Goal: Task Accomplishment & Management: Complete application form

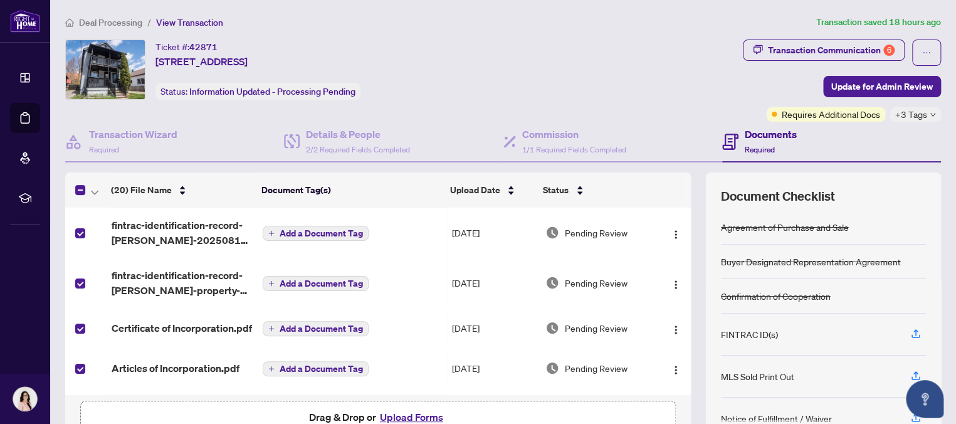
scroll to position [162, 0]
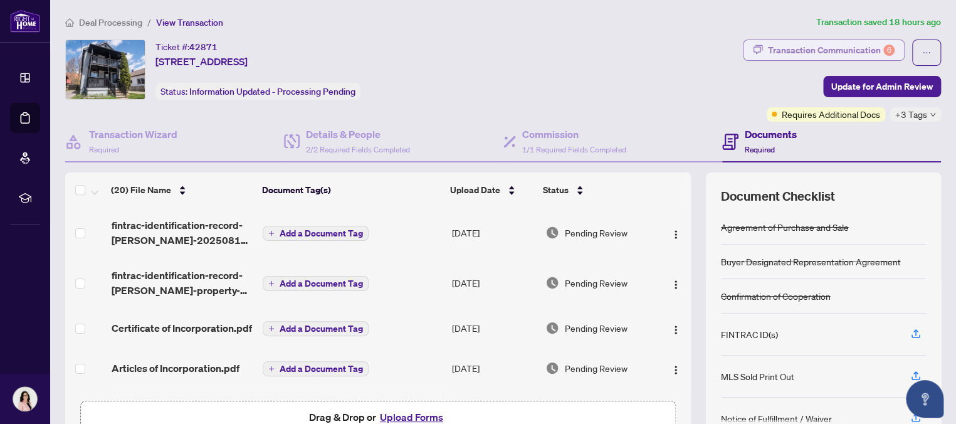
click at [802, 50] on div "Transaction Communication 6" at bounding box center [831, 50] width 127 height 20
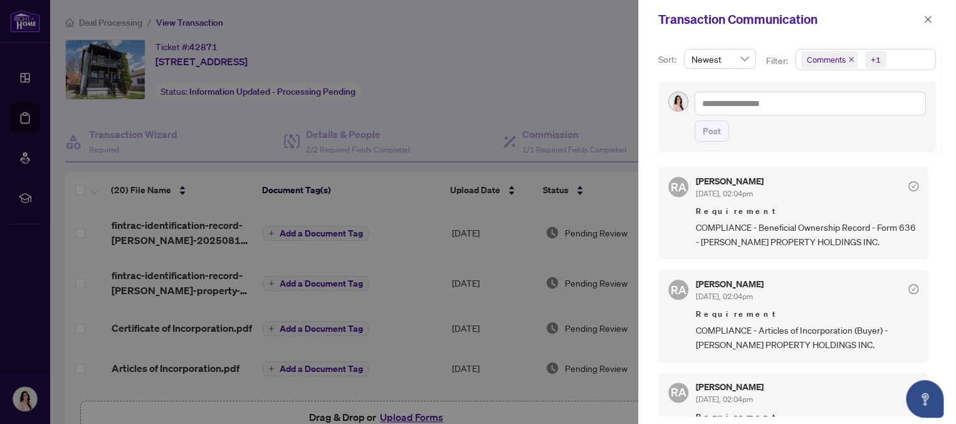
click at [600, 29] on div at bounding box center [478, 212] width 956 height 424
click at [931, 19] on icon "close" at bounding box center [928, 19] width 9 height 9
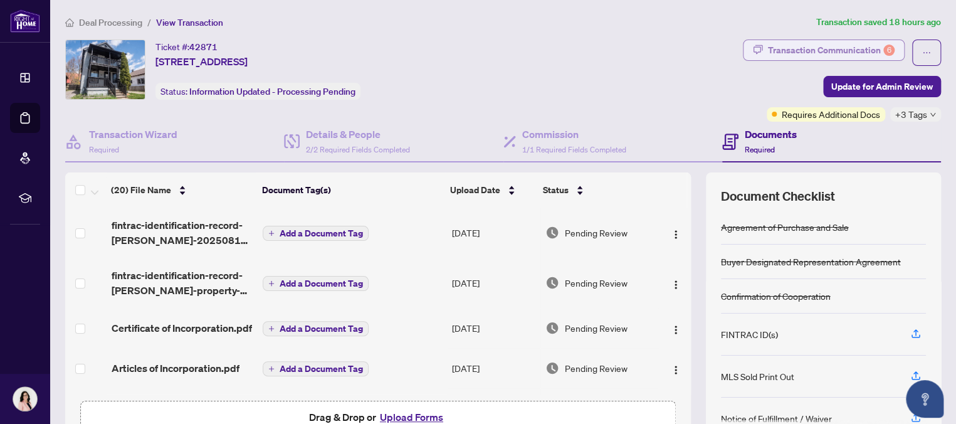
click at [788, 46] on div "Transaction Communication 6" at bounding box center [831, 50] width 127 height 20
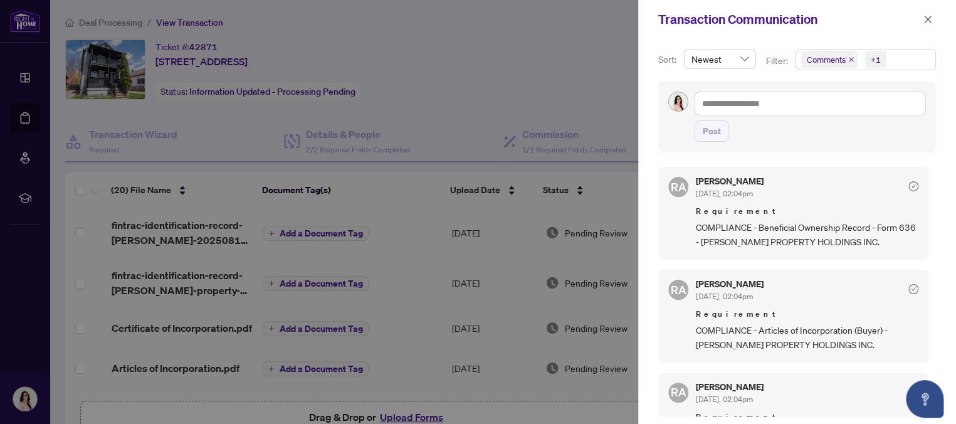
click at [556, 28] on div at bounding box center [478, 212] width 956 height 424
click at [932, 16] on icon "close" at bounding box center [928, 19] width 9 height 9
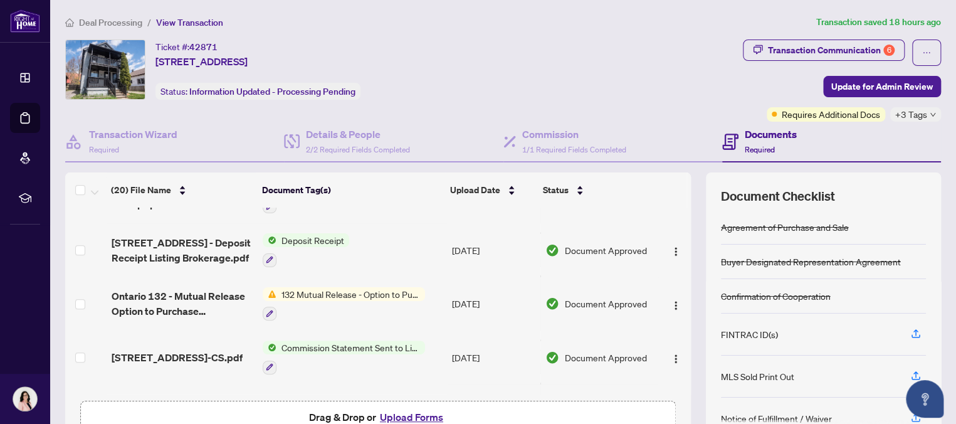
scroll to position [79, 0]
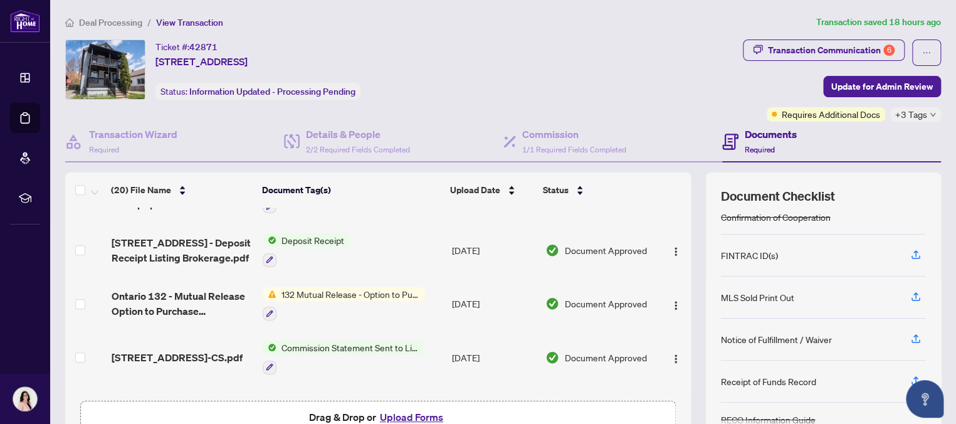
click at [428, 415] on button "Upload Forms" at bounding box center [411, 417] width 71 height 16
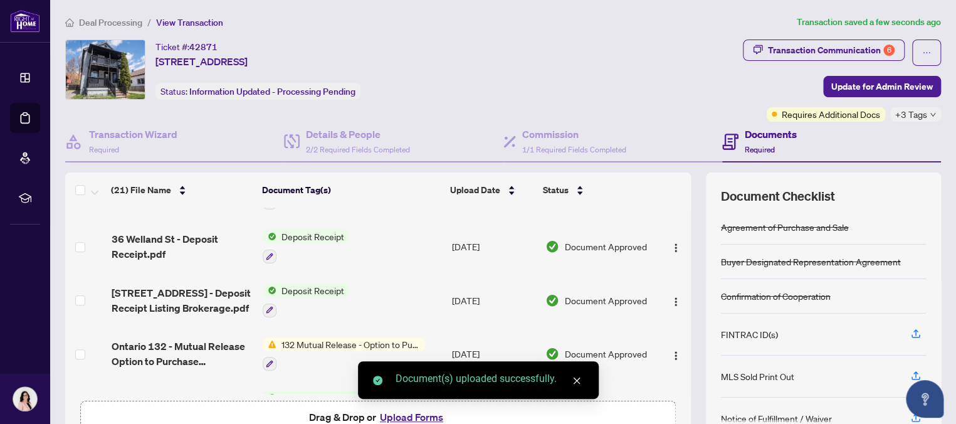
scroll to position [0, 0]
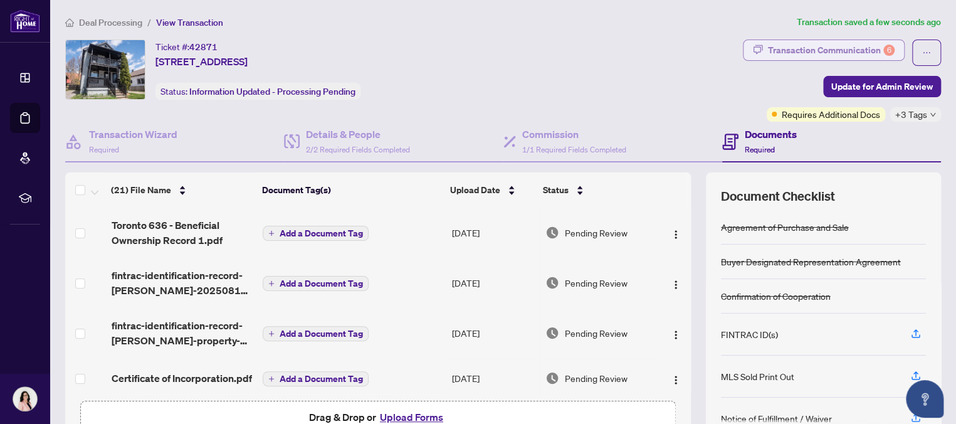
click at [834, 45] on div "Transaction Communication 6" at bounding box center [831, 50] width 127 height 20
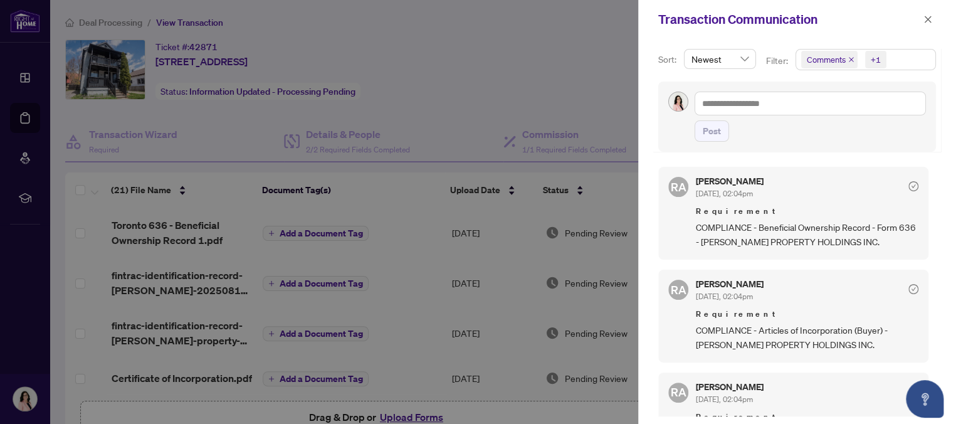
scroll to position [225, 0]
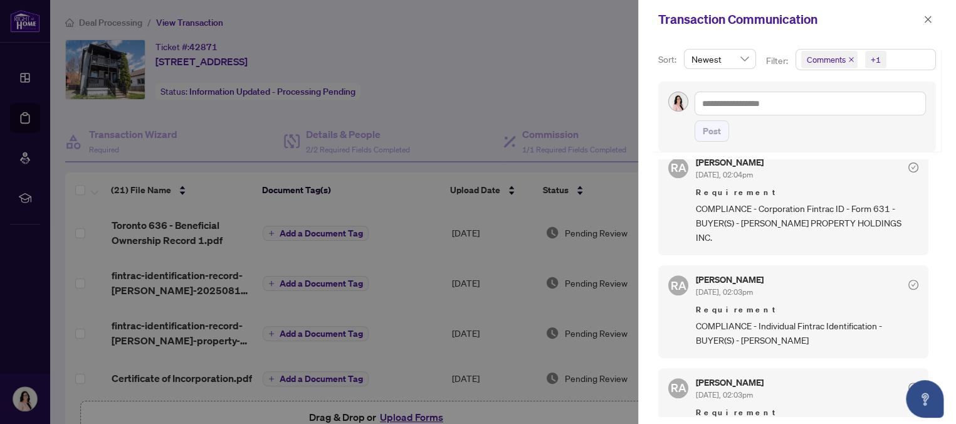
click at [602, 56] on div at bounding box center [478, 212] width 956 height 424
click at [931, 18] on icon "close" at bounding box center [928, 19] width 9 height 9
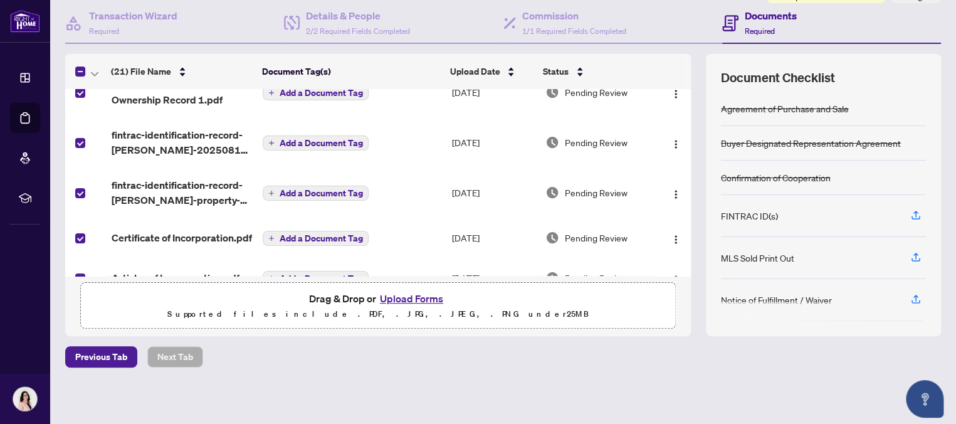
scroll to position [0, 0]
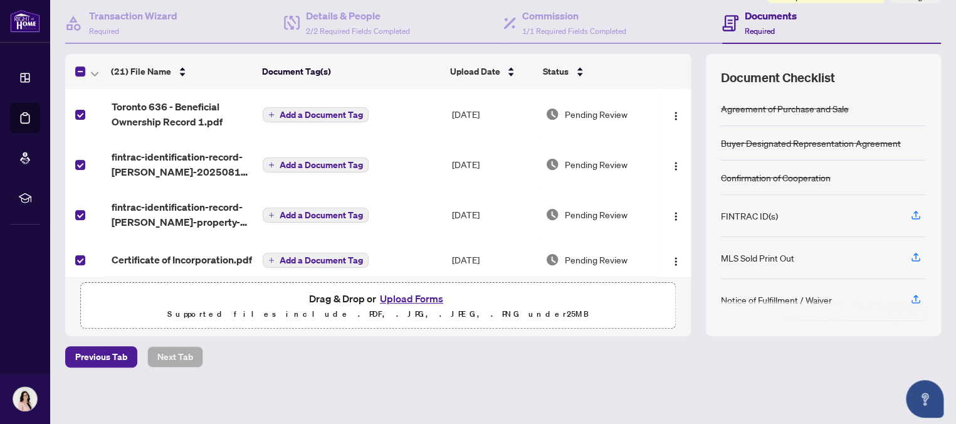
click at [422, 297] on button "Upload Forms" at bounding box center [411, 298] width 71 height 16
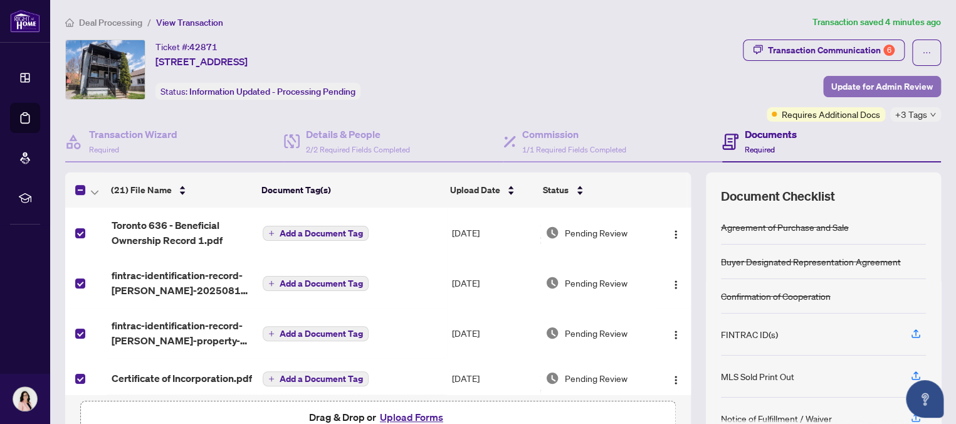
click at [863, 85] on span "Update for Admin Review" at bounding box center [883, 87] width 102 height 20
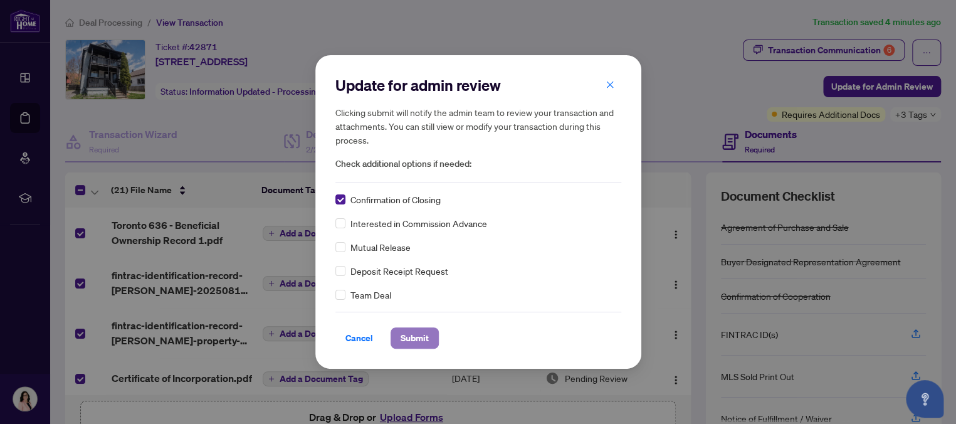
click at [411, 334] on span "Submit" at bounding box center [415, 338] width 28 height 20
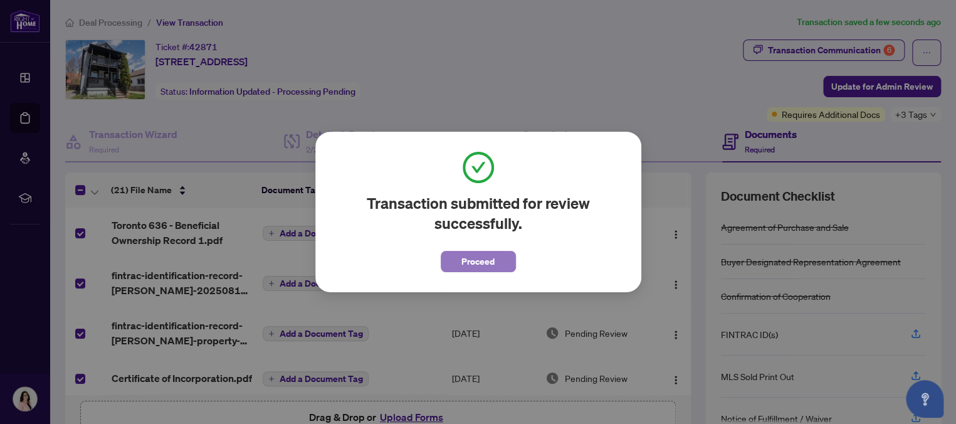
click at [462, 257] on span "Proceed" at bounding box center [478, 261] width 33 height 20
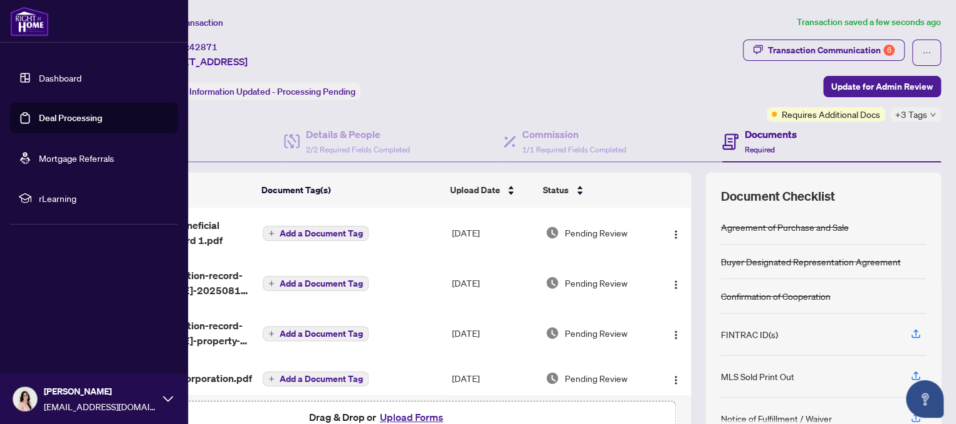
click at [55, 114] on link "Deal Processing" at bounding box center [70, 117] width 63 height 11
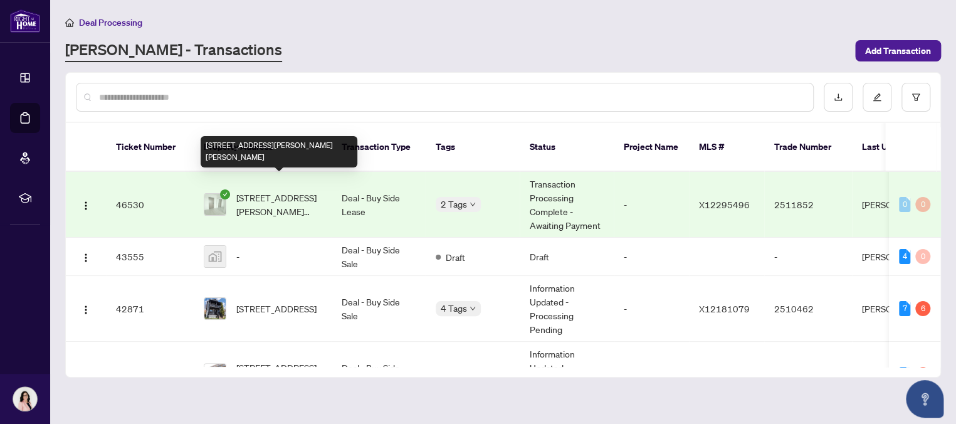
click at [277, 191] on span "404-2782 Barton St, Hamilton, Ontario L8E 2J8, Canada" at bounding box center [278, 205] width 85 height 28
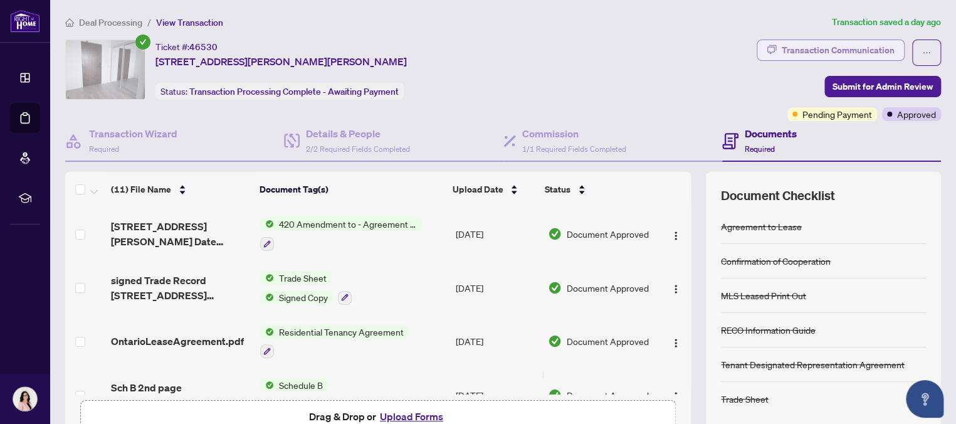
click at [859, 49] on div "Transaction Communication" at bounding box center [838, 50] width 113 height 20
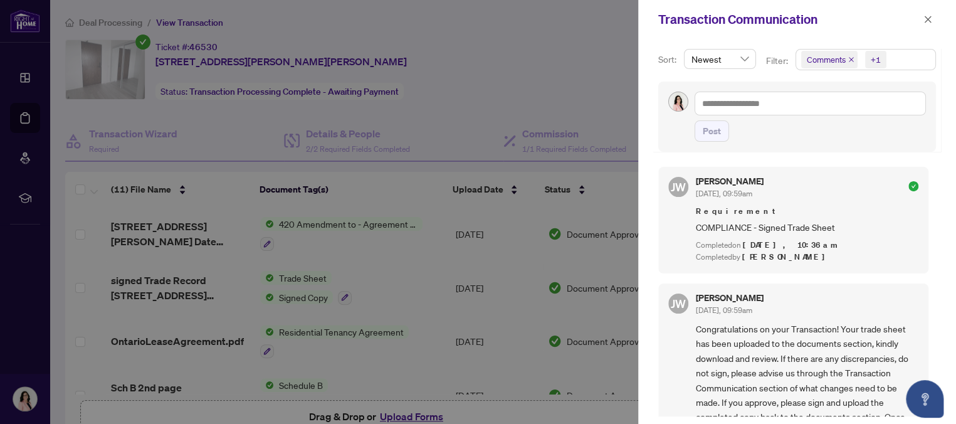
click at [590, 56] on div at bounding box center [478, 212] width 956 height 424
click at [930, 18] on icon "close" at bounding box center [928, 19] width 9 height 9
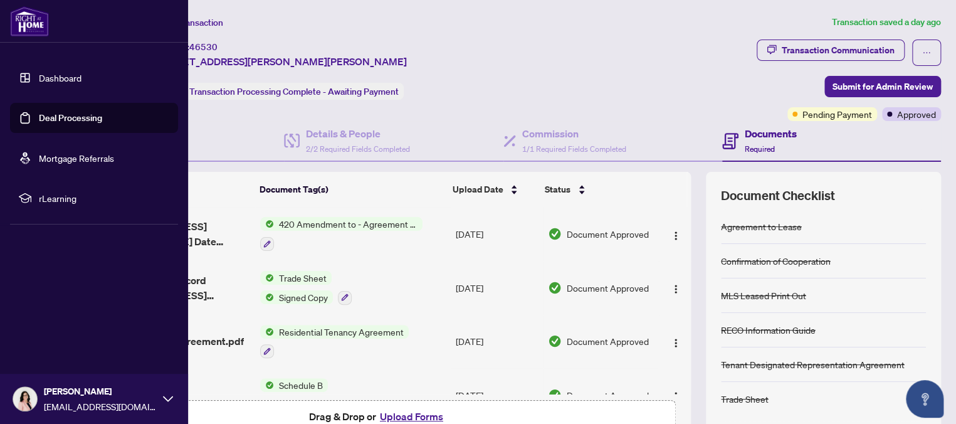
click at [39, 116] on link "Deal Processing" at bounding box center [70, 117] width 63 height 11
